Goal: Task Accomplishment & Management: Complete application form

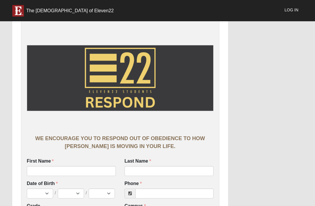
scroll to position [-13, 0]
click at [45, 167] on input "First Name" at bounding box center [71, 171] width 89 height 10
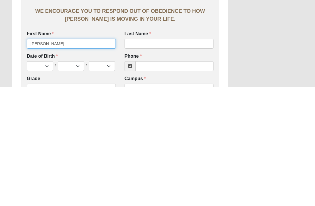
type input "[PERSON_NAME]"
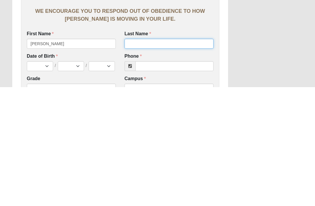
click at [192, 158] on input "Last Name" at bounding box center [169, 163] width 89 height 10
type input "[PERSON_NAME]"
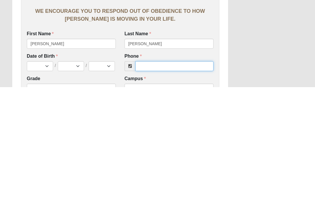
click at [195, 180] on input "Phone" at bounding box center [174, 185] width 78 height 10
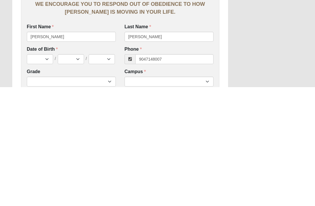
click at [194, 188] on div "Campus [GEOGRAPHIC_DATA] Eleven22 Online [PERSON_NAME][GEOGRAPHIC_DATA] Jesup M…" at bounding box center [169, 199] width 98 height 22
type input "[PHONE_NUMBER]"
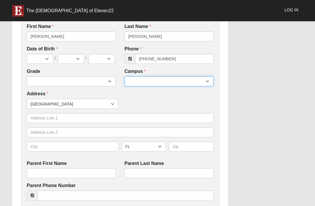
click at [198, 85] on select "Arlington Baymeadows Eleven22 Online [PERSON_NAME][GEOGRAPHIC_DATA] Jesup [GEOG…" at bounding box center [169, 81] width 89 height 10
select select "3"
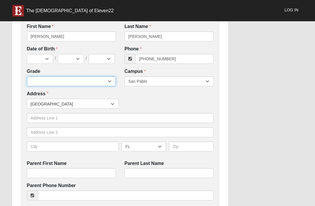
click at [101, 85] on select "6th Grade 7th Grade 8th Grade 9th Grade 10th Grade 11th Grade 12th Grade" at bounding box center [71, 81] width 89 height 10
select select "2029"
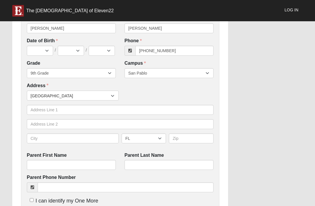
scroll to position [143, 0]
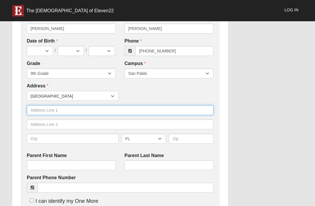
click at [143, 110] on input "text" at bounding box center [120, 110] width 187 height 10
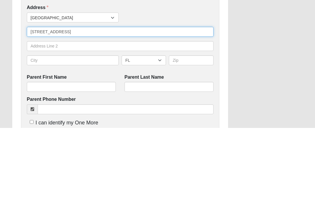
type input "[STREET_ADDRESS]"
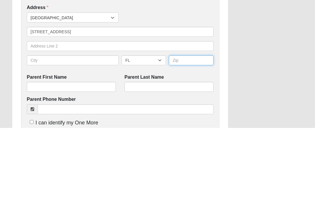
click at [195, 134] on input "text" at bounding box center [191, 139] width 45 height 10
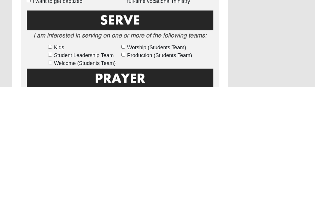
scroll to position [277, 0]
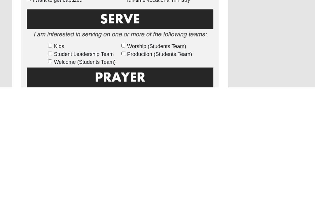
type input "3224"
click at [48, 162] on input "Kids" at bounding box center [50, 164] width 4 height 4
checkbox input "true"
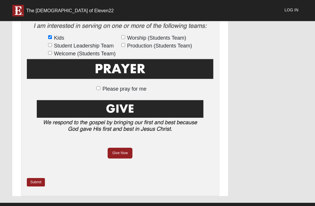
scroll to position [404, 0]
click at [55, 43] on span "Student Leadership Team" at bounding box center [84, 46] width 60 height 8
click at [52, 43] on input "Student Leadership Team" at bounding box center [50, 45] width 4 height 4
checkbox input "true"
click at [50, 36] on input "Kids" at bounding box center [50, 37] width 4 height 4
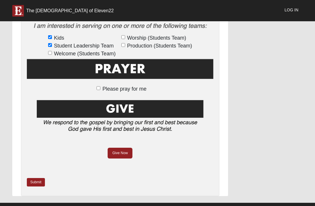
checkbox input "false"
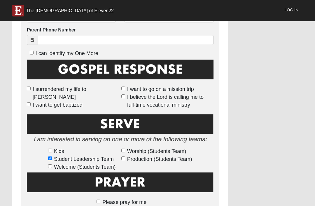
scroll to position [289, 0]
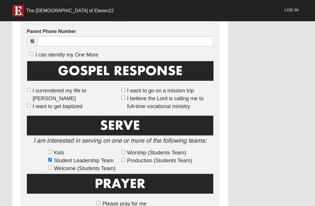
click at [28, 88] on input "I surrendered my life to [PERSON_NAME]" at bounding box center [29, 90] width 4 height 4
checkbox input "true"
click at [121, 92] on input "I want to go on a mission trip" at bounding box center [123, 90] width 4 height 4
checkbox input "true"
click at [123, 96] on input "I believe the Lord is calling me to full-time vocational ministry" at bounding box center [123, 98] width 4 height 4
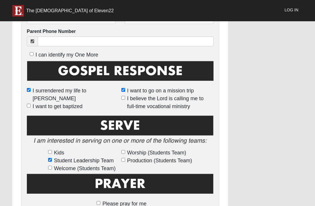
checkbox input "true"
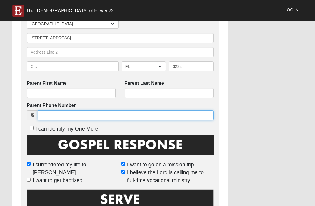
click at [173, 118] on input "Parent Phone Number" at bounding box center [126, 116] width 176 height 10
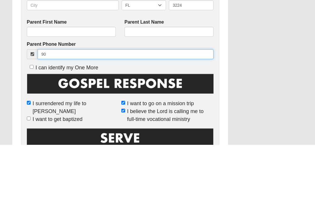
type input "9"
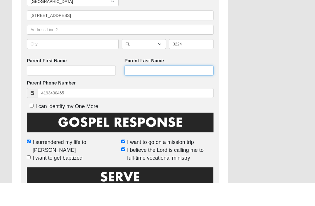
click at [187, 88] on input "Parent Last Name" at bounding box center [169, 93] width 89 height 10
type input "[PHONE_NUMBER]"
type input "[PERSON_NAME]"
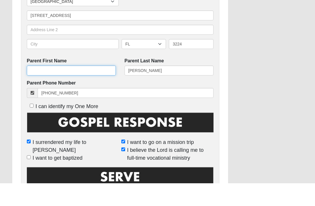
click at [86, 88] on input "Parent First Name" at bounding box center [71, 93] width 89 height 10
type input "[GEOGRAPHIC_DATA]"
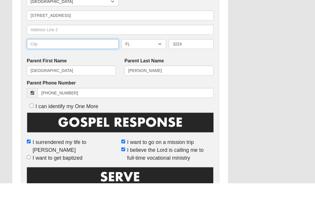
click at [86, 62] on input "text" at bounding box center [73, 67] width 92 height 10
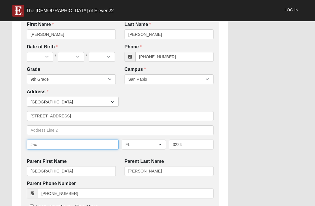
scroll to position [136, 0]
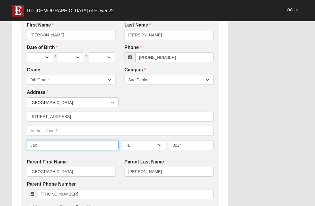
type input "Jax"
click at [49, 50] on label "Date of Birth" at bounding box center [71, 47] width 89 height 7
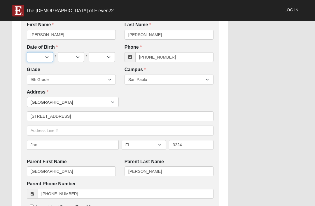
click at [44, 57] on select "Jan Feb Mar Apr May Jun [DATE] Aug Sep Oct Nov Dec" at bounding box center [40, 58] width 26 height 10
select select "1"
click at [75, 60] on select "1 2 3 4 5 6 7 8 9 10 11 12 13 14 15 16 17 18 19 20 21 22 23 24 25 26 27 28 29 3…" at bounding box center [71, 57] width 26 height 10
click at [72, 62] on select "1 2 3 4 5 6 7 8 9 10 11 12 13 14 15 16 17 18 19 20 21 22 23 24 25 26 27 28 29 3…" at bounding box center [71, 57] width 26 height 10
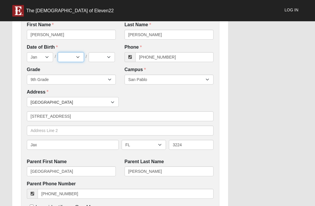
select select "10"
click at [107, 57] on select "2025 2024 2023 2022 2021 2020 2019 2018 2017 2016 2015 2014 2013 2012 2011 2010…" at bounding box center [102, 57] width 26 height 10
select select "2011"
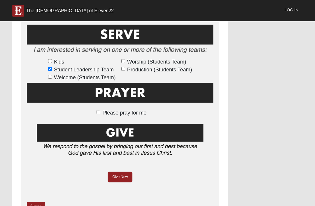
scroll to position [379, 0]
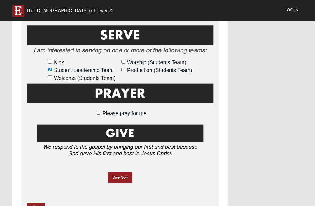
click at [36, 206] on link "Submit" at bounding box center [36, 207] width 18 height 8
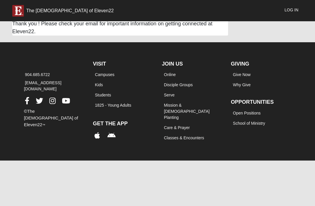
scroll to position [0, 0]
